Goal: Information Seeking & Learning: Learn about a topic

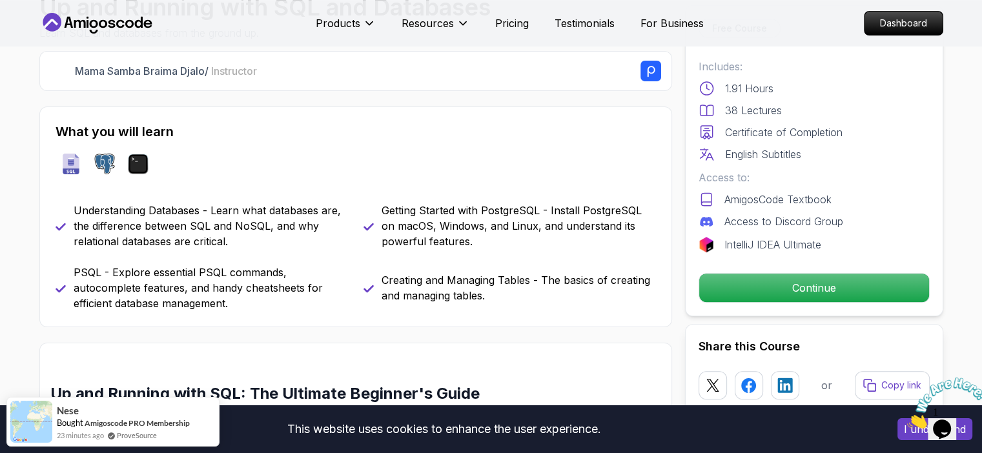
scroll to position [457, 0]
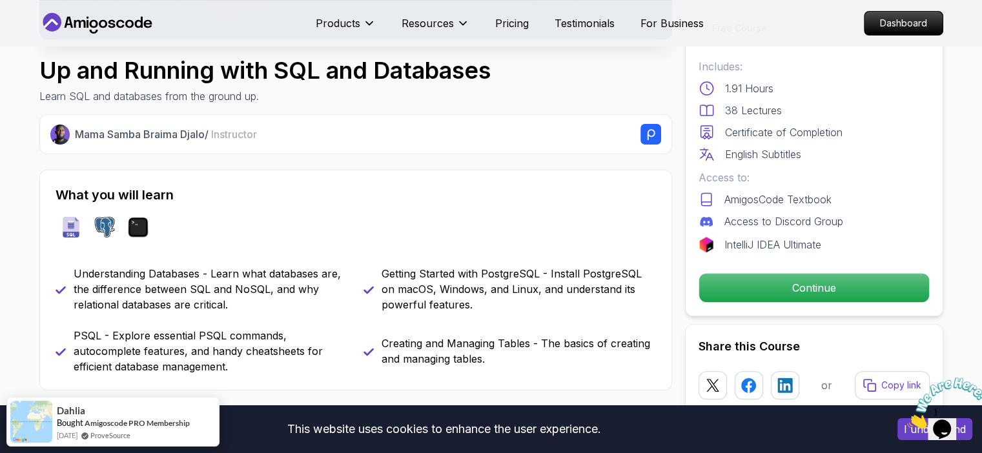
scroll to position [0, 0]
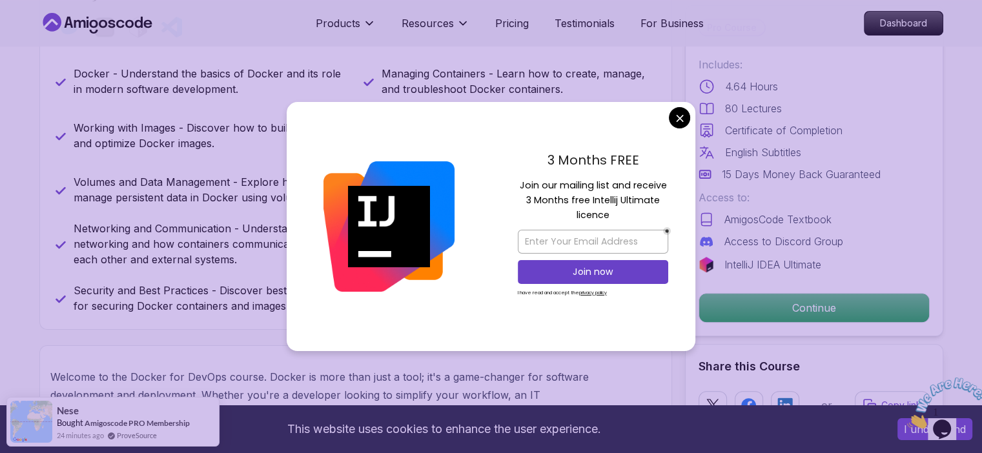
scroll to position [594, 0]
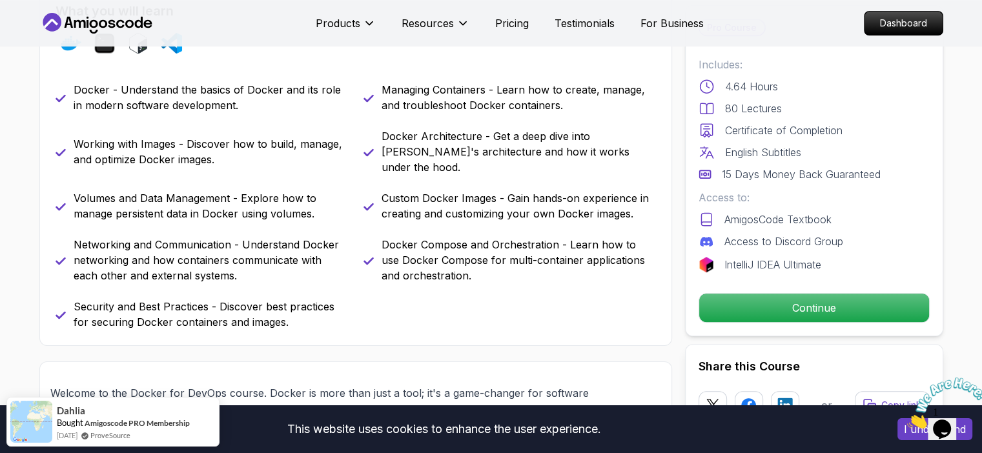
scroll to position [581, 0]
